Goal: Check status: Check status

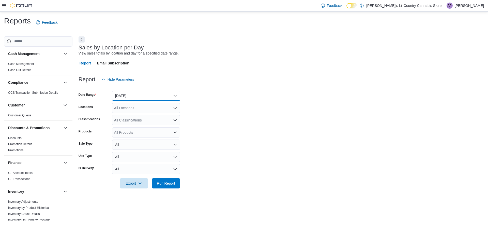
click at [176, 95] on button "[DATE]" at bounding box center [146, 96] width 68 height 10
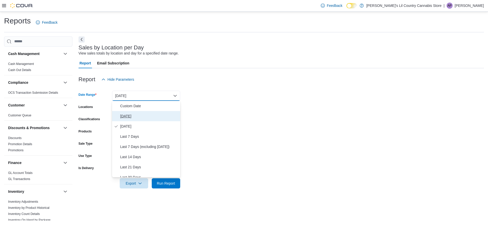
click at [127, 114] on span "[DATE]" at bounding box center [149, 116] width 58 height 6
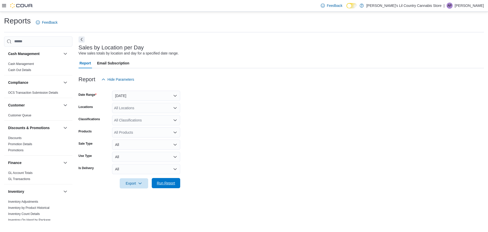
click at [167, 182] on span "Run Report" at bounding box center [166, 182] width 18 height 5
